Goal: Transaction & Acquisition: Purchase product/service

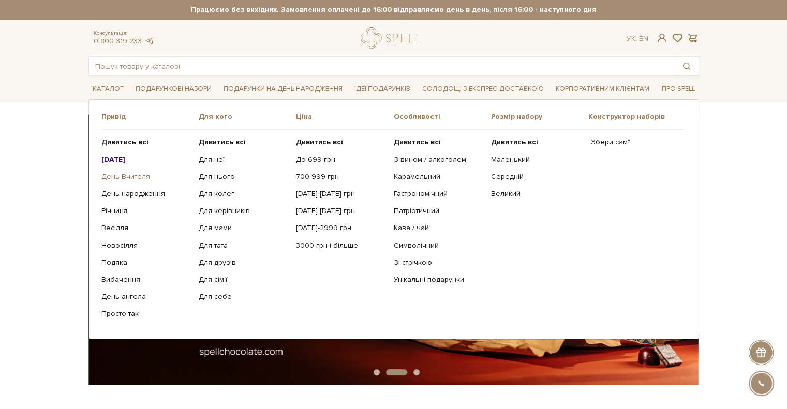
click at [139, 176] on link "День Вчителя" at bounding box center [145, 176] width 89 height 9
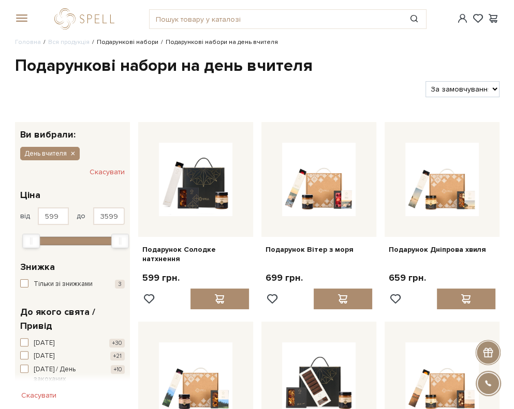
click at [140, 43] on link "Подарункові набори" at bounding box center [128, 42] width 62 height 8
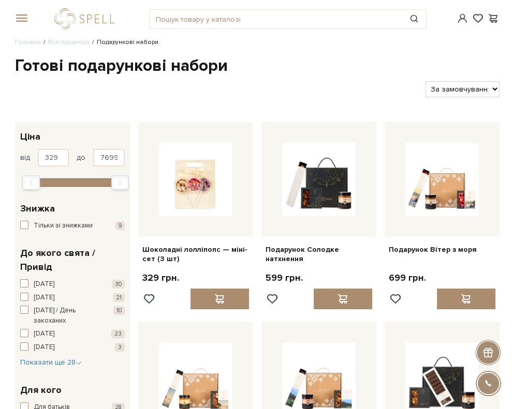
click at [21, 18] on span at bounding box center [20, 18] width 10 height 9
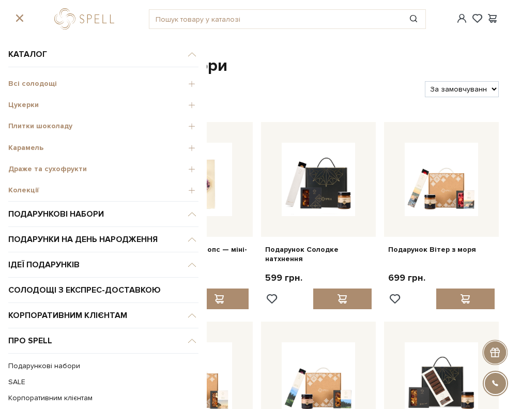
click at [142, 126] on span "Плитки шоколаду" at bounding box center [103, 126] width 190 height 9
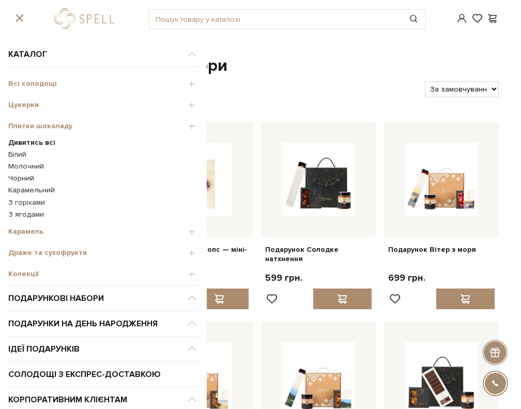
click at [25, 155] on link "Білий" at bounding box center [103, 154] width 190 height 9
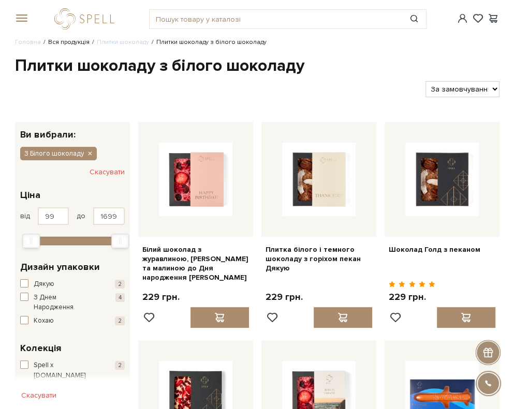
click at [72, 41] on link "Вся продукція" at bounding box center [68, 42] width 41 height 8
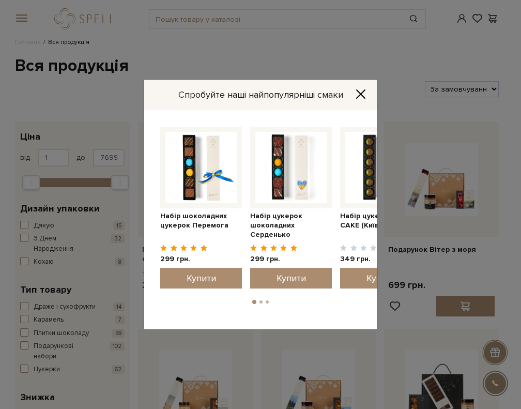
click at [363, 92] on icon "Close" at bounding box center [361, 94] width 8 height 8
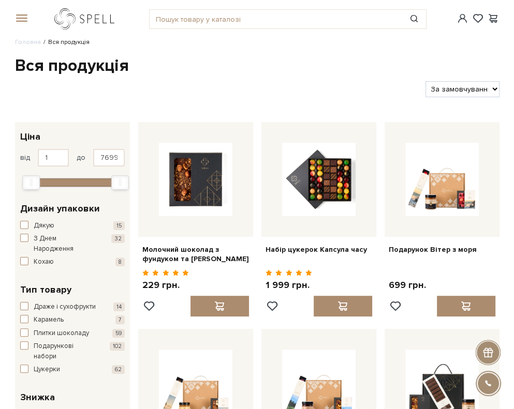
click at [82, 19] on link "logo" at bounding box center [86, 18] width 65 height 21
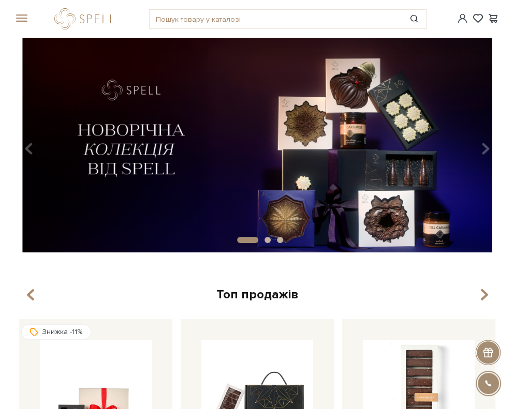
click at [21, 17] on span at bounding box center [20, 18] width 10 height 9
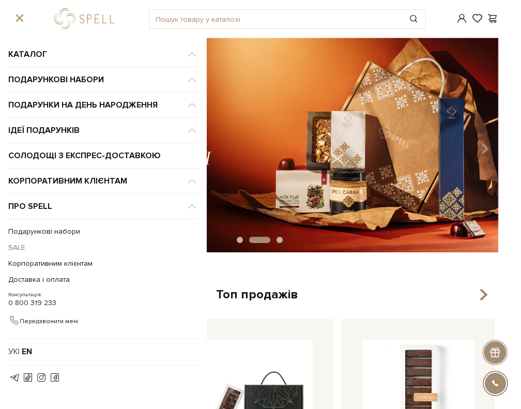
click at [16, 244] on link "SALE" at bounding box center [100, 247] width 185 height 16
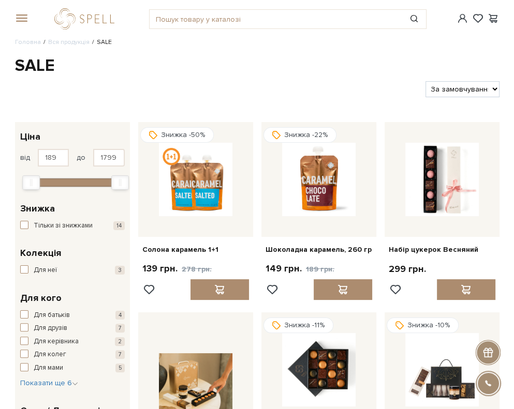
click at [20, 15] on span at bounding box center [20, 18] width 10 height 9
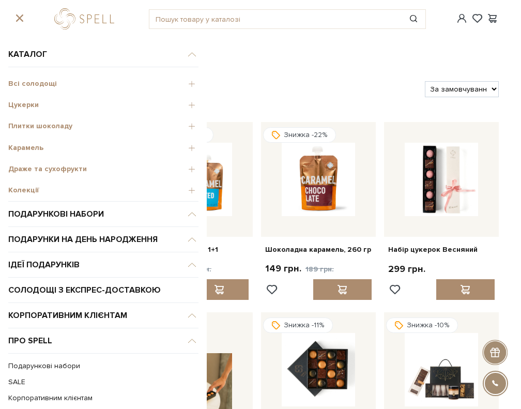
click at [54, 102] on span "Цукерки" at bounding box center [103, 104] width 190 height 9
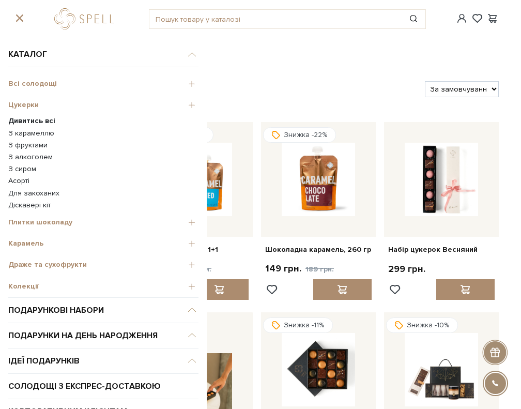
click at [56, 244] on span "Карамель" at bounding box center [103, 243] width 190 height 9
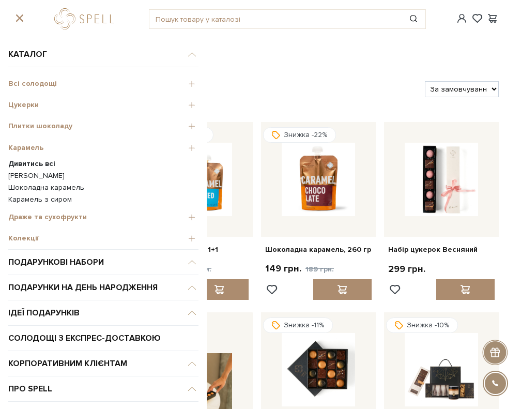
click at [43, 176] on link "[PERSON_NAME]" at bounding box center [103, 175] width 190 height 9
